Goal: Task Accomplishment & Management: Manage account settings

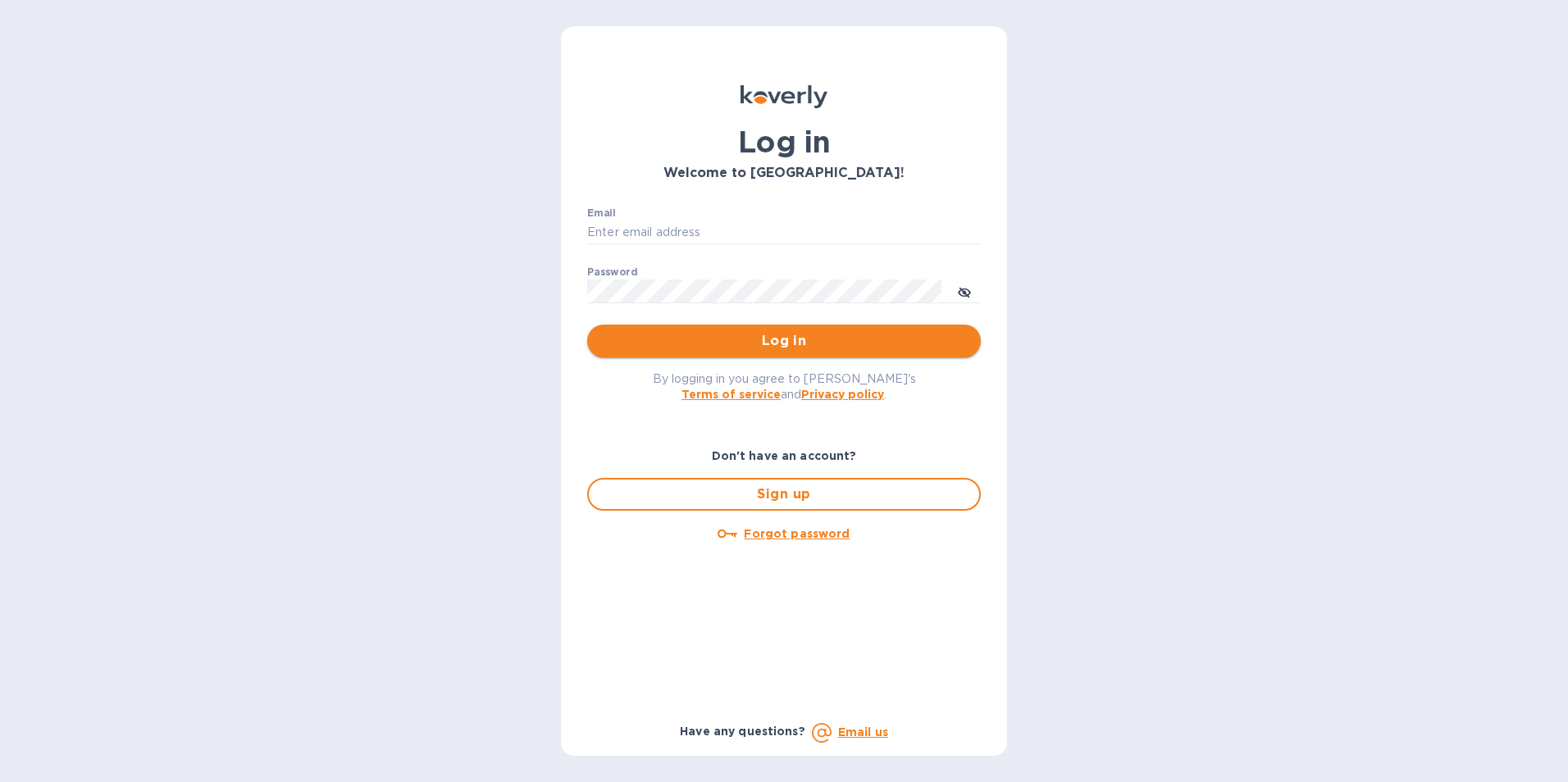
type input "[PERSON_NAME][EMAIL_ADDRESS][DOMAIN_NAME]"
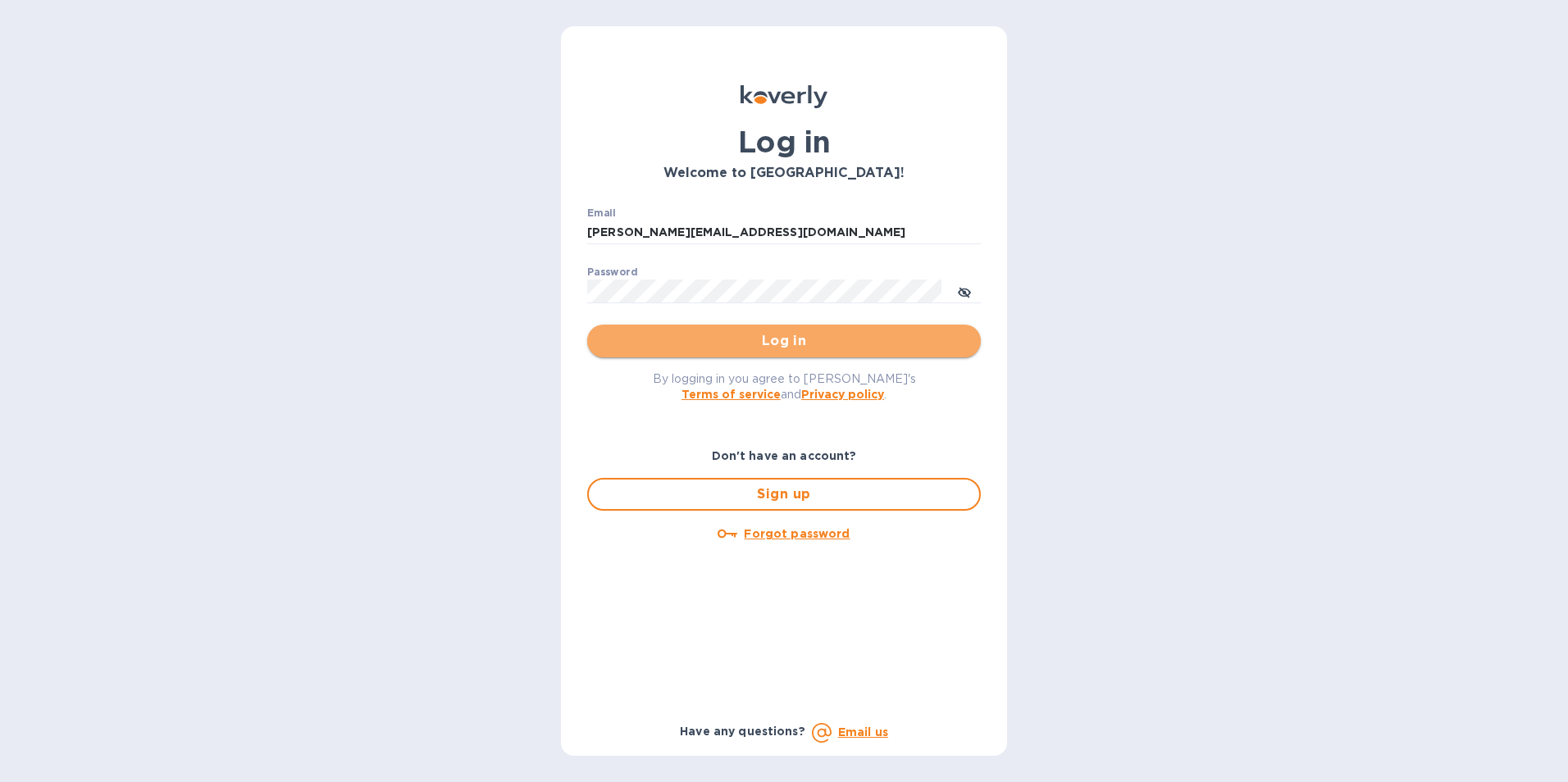
click at [836, 343] on span "Log in" at bounding box center [784, 340] width 367 height 20
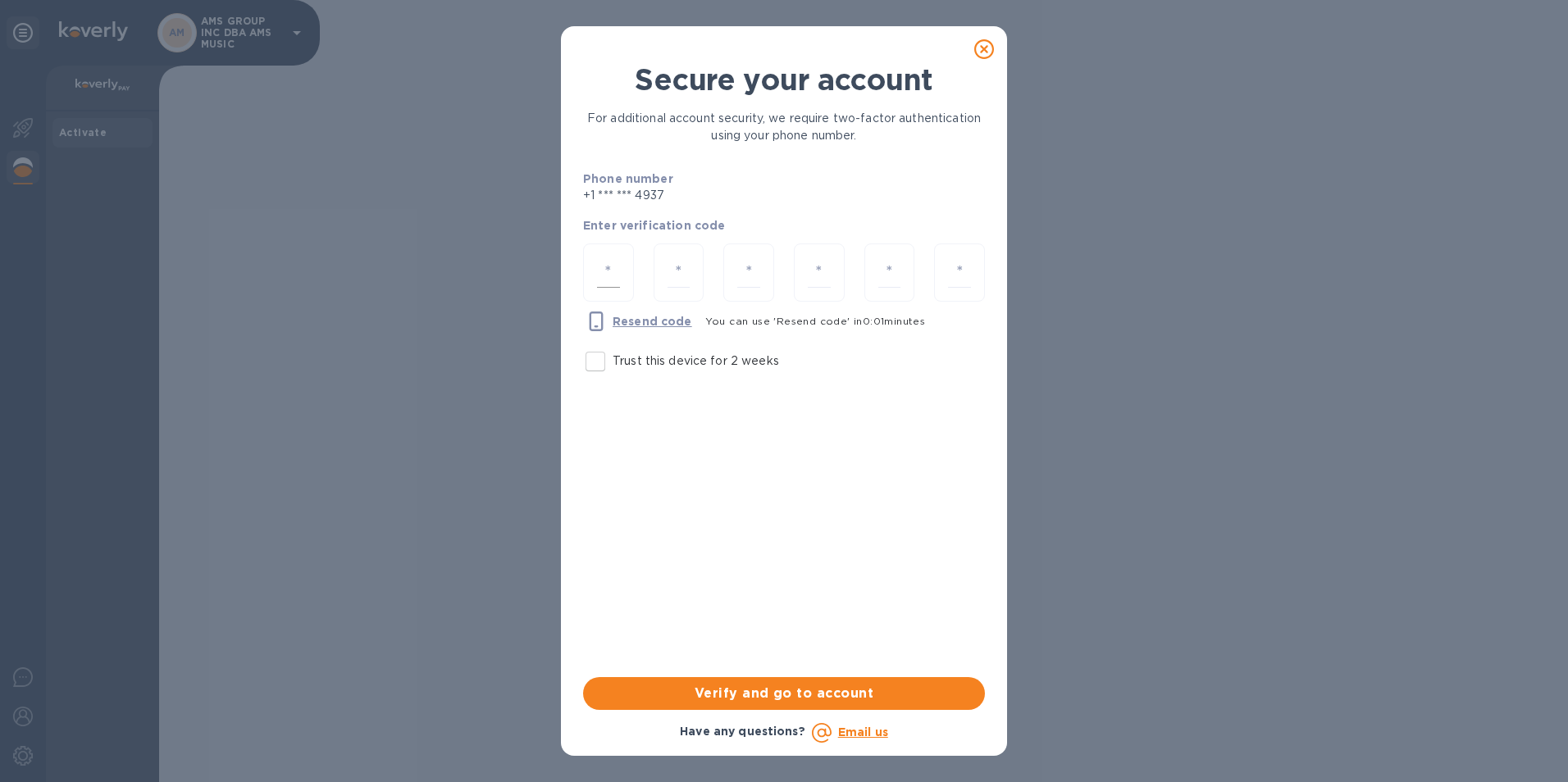
click at [619, 260] on input "number" at bounding box center [608, 272] width 23 height 30
type input "2"
type input "9"
type input "3"
type input "5"
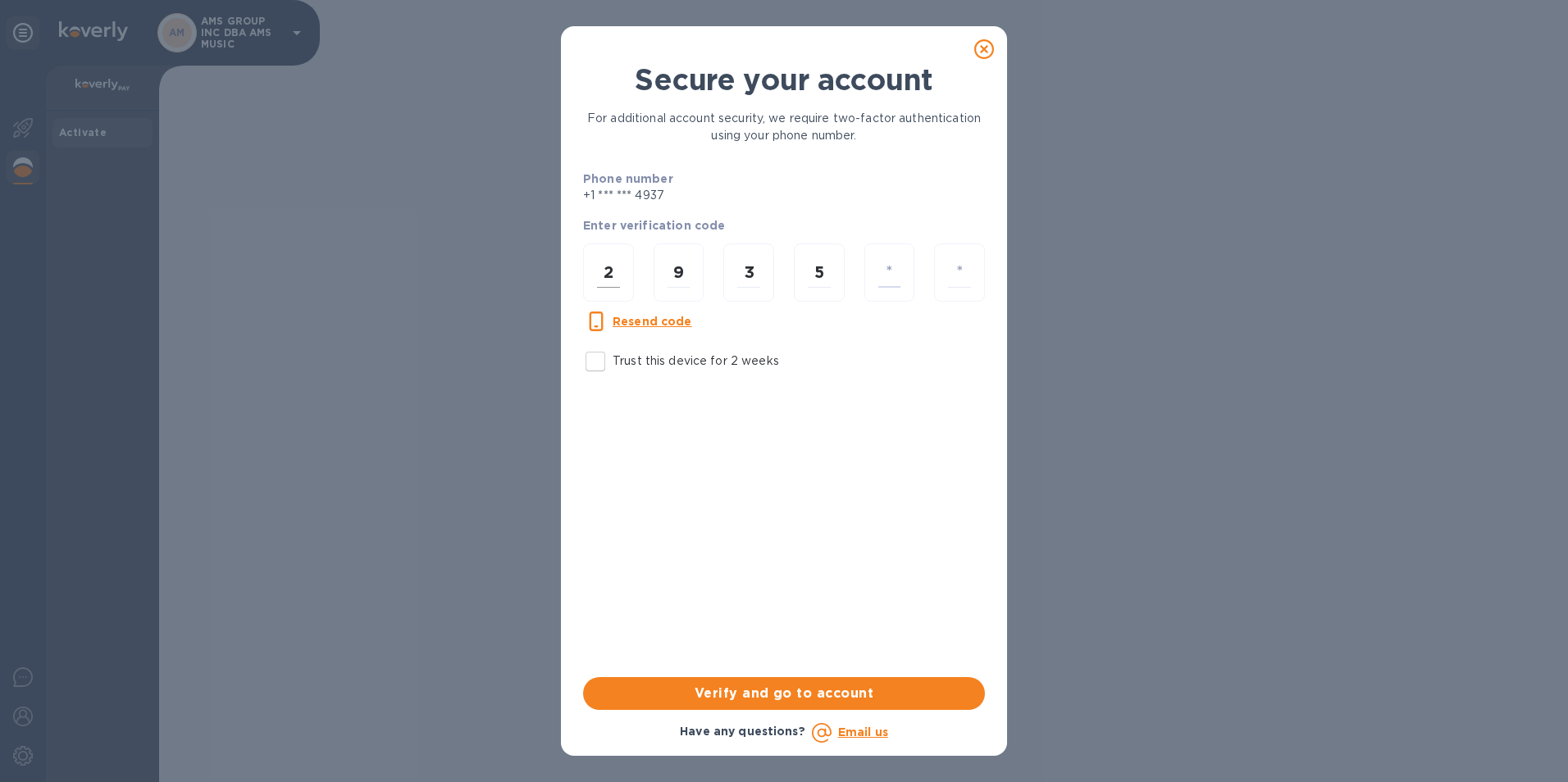
type input "2"
type input "5"
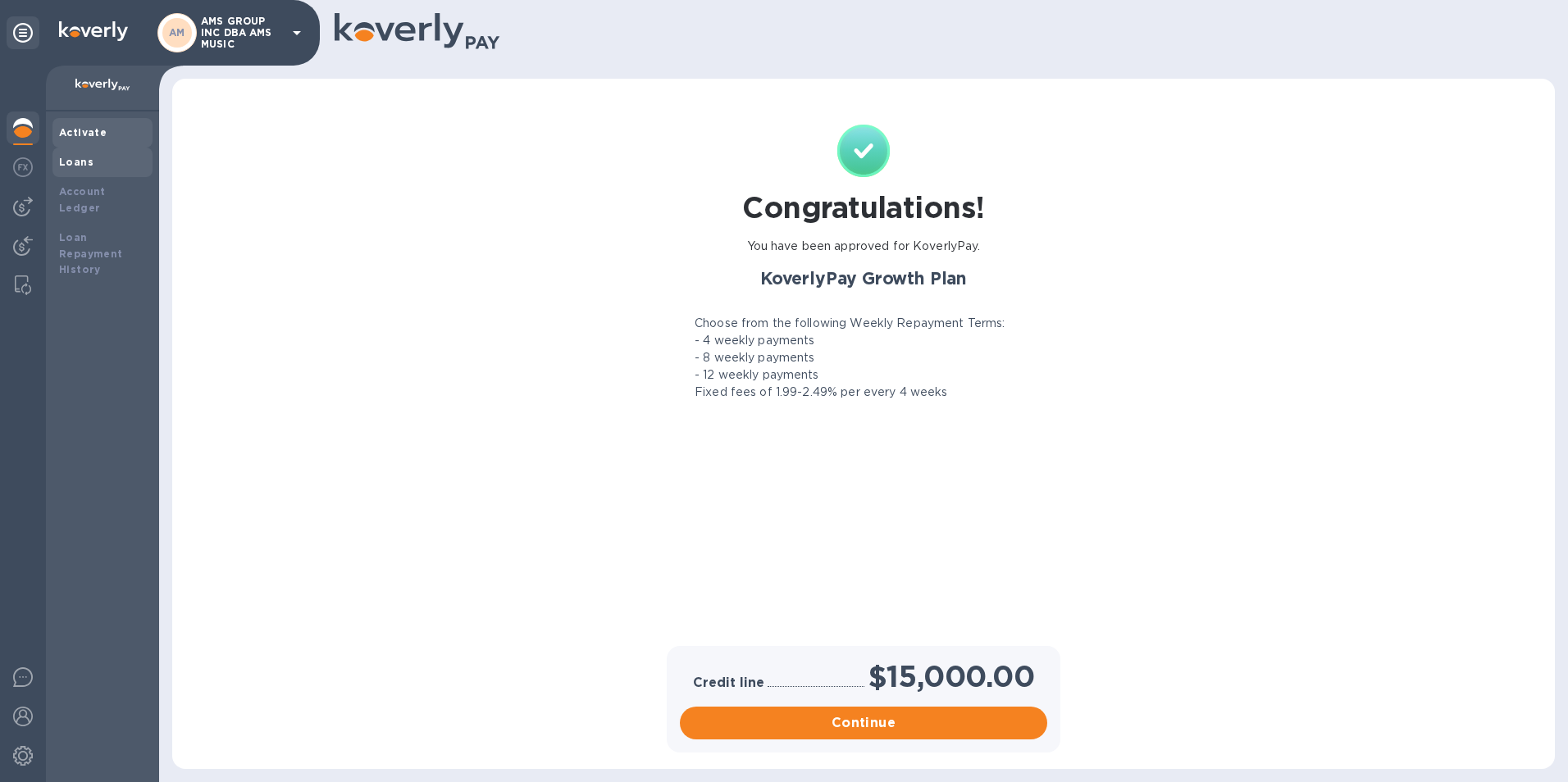
click at [68, 151] on div "Loans" at bounding box center [102, 162] width 100 height 29
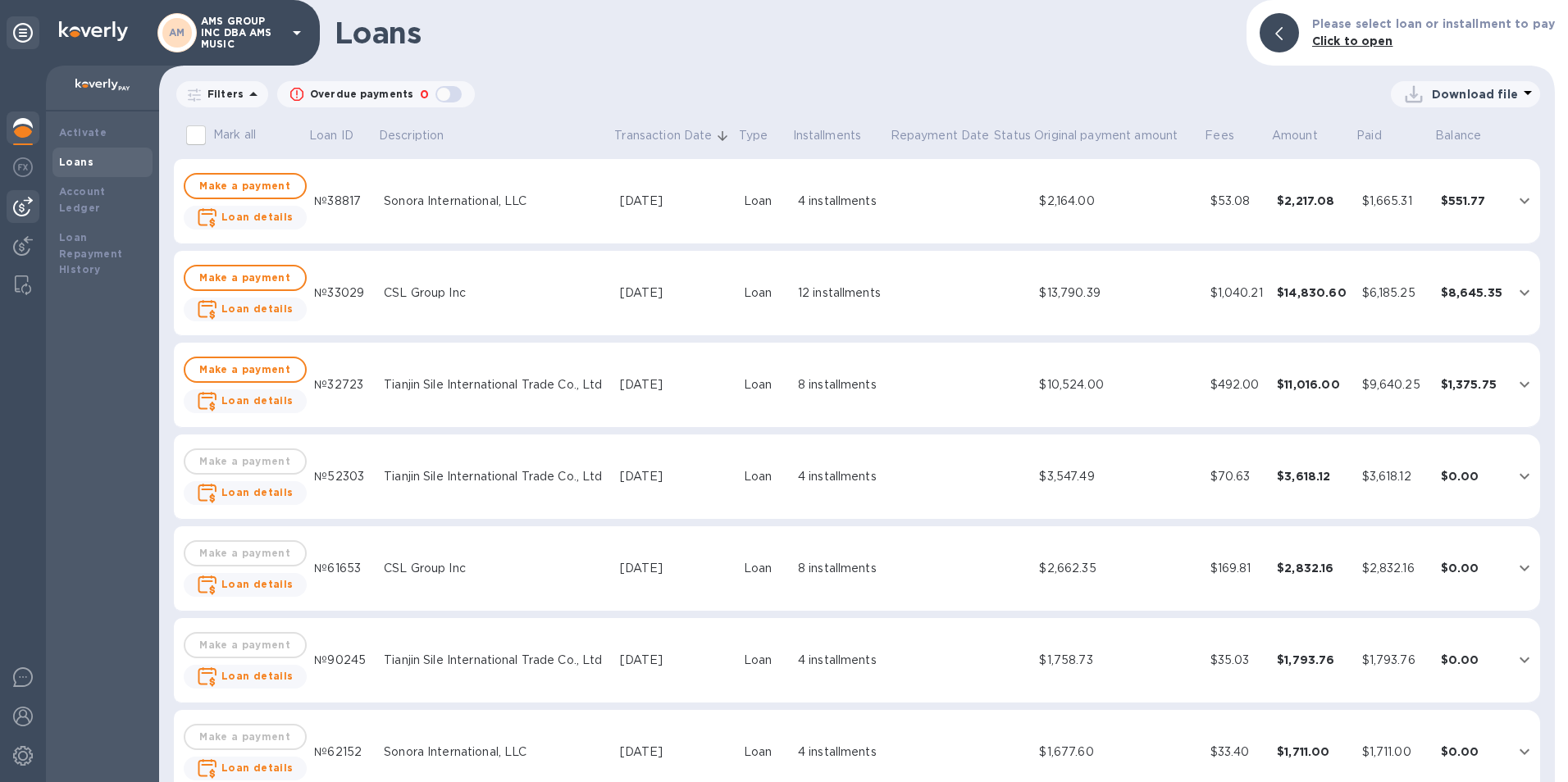
click at [29, 209] on img at bounding box center [23, 206] width 20 height 20
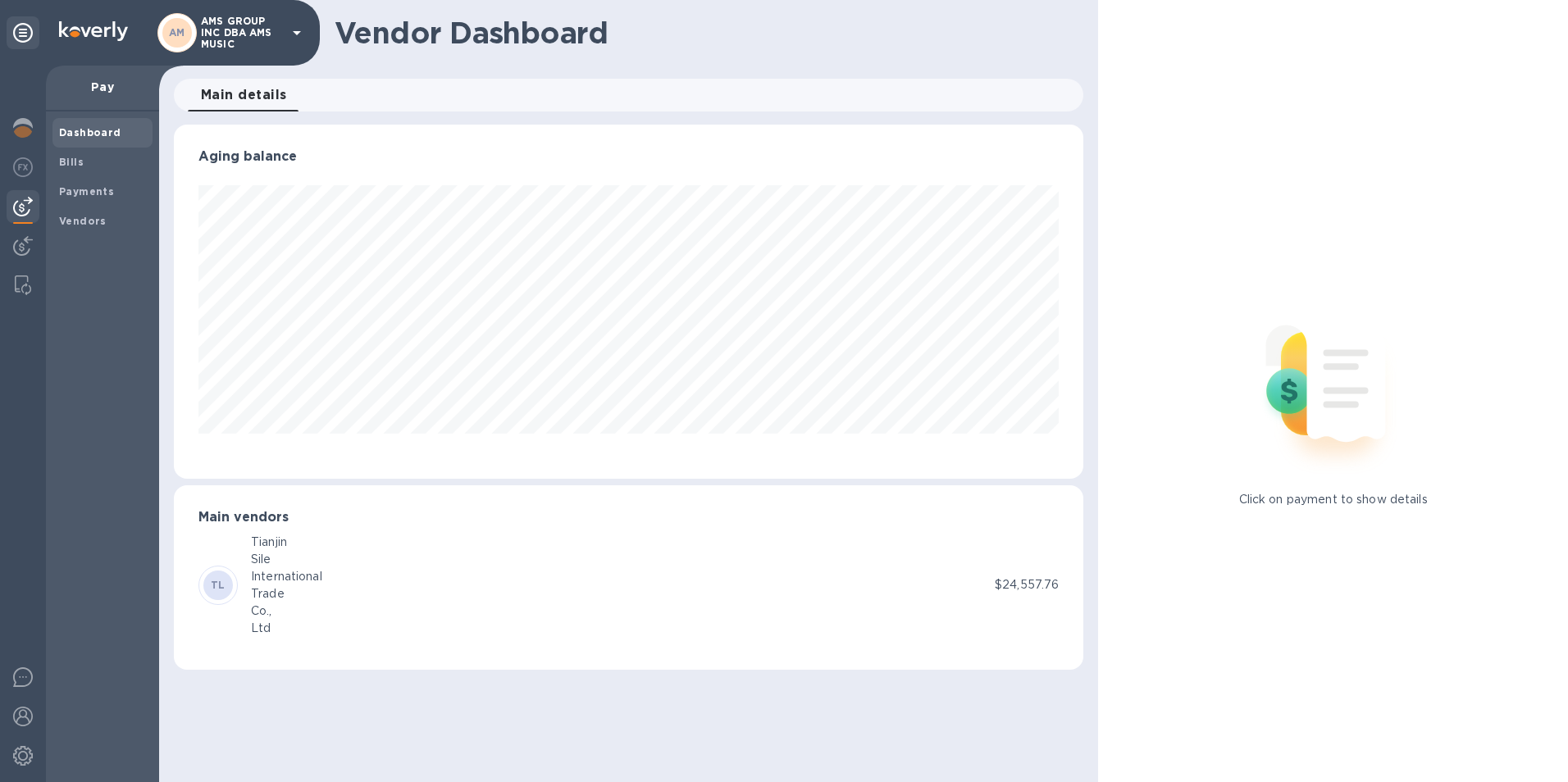
scroll to position [354, 910]
click at [809, 575] on div "TL Tianjin Sile International Trade Co., Ltd" at bounding box center [596, 585] width 796 height 103
click at [1030, 584] on p "$24,557.76" at bounding box center [1027, 585] width 64 height 17
click at [218, 584] on b "TL" at bounding box center [217, 585] width 15 height 12
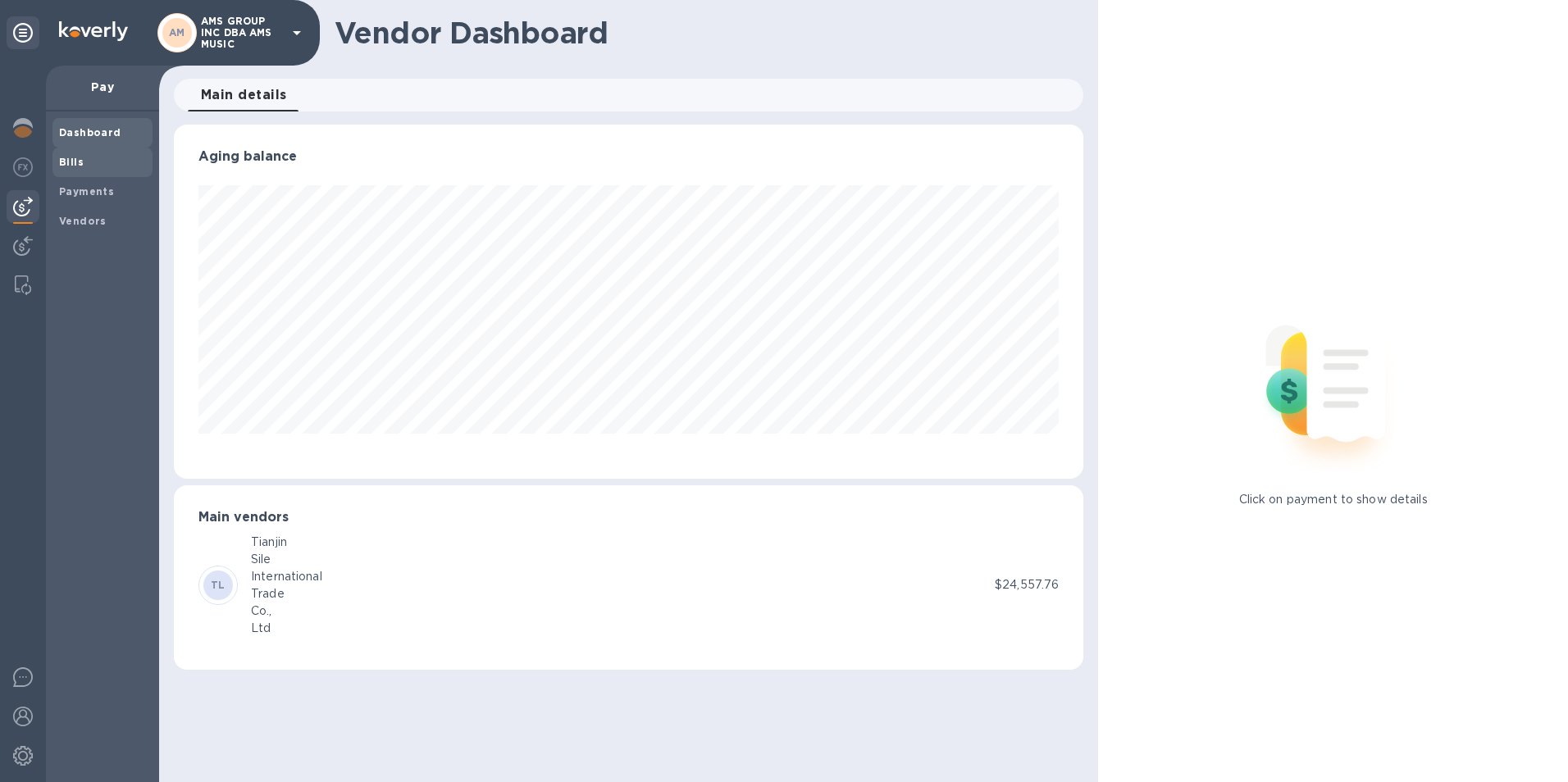
click at [70, 156] on b "Bills" at bounding box center [71, 162] width 24 height 12
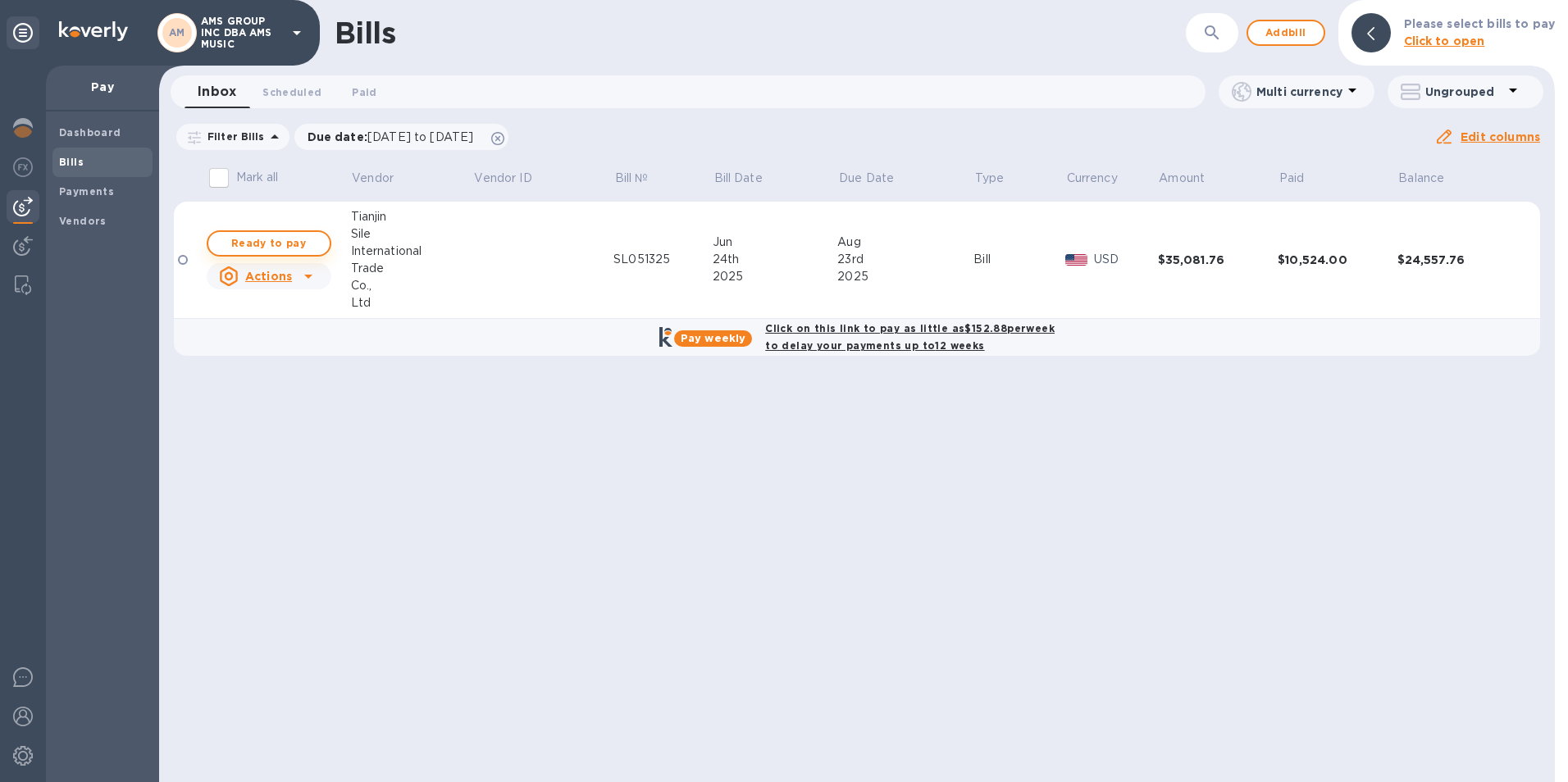
click at [239, 242] on span "Ready to pay" at bounding box center [269, 243] width 95 height 20
checkbox input "false"
click at [828, 338] on b "Click on this link to pay as little as $152.88 per week to delay your payments …" at bounding box center [910, 337] width 289 height 29
